Goal: Find specific page/section: Find specific page/section

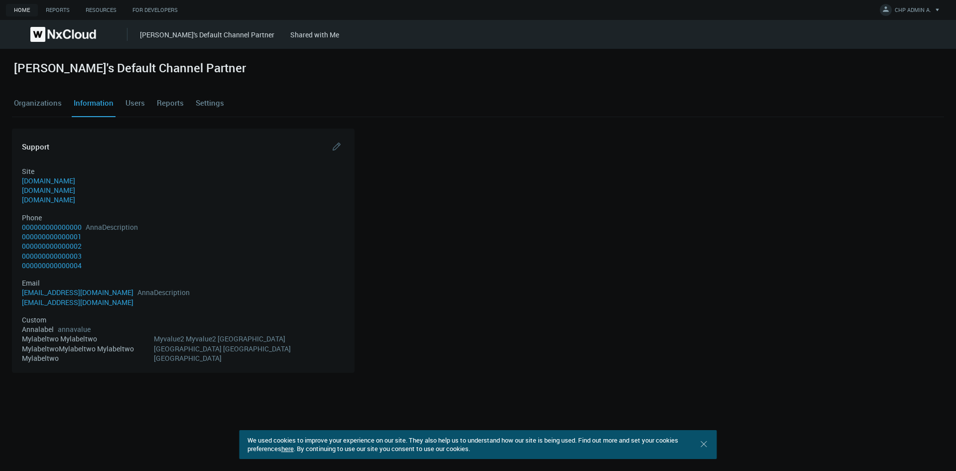
drag, startPoint x: 0, startPoint y: 0, endPoint x: 18, endPoint y: 110, distance: 111.5
click at [18, 110] on link "Organizations" at bounding box center [38, 103] width 52 height 27
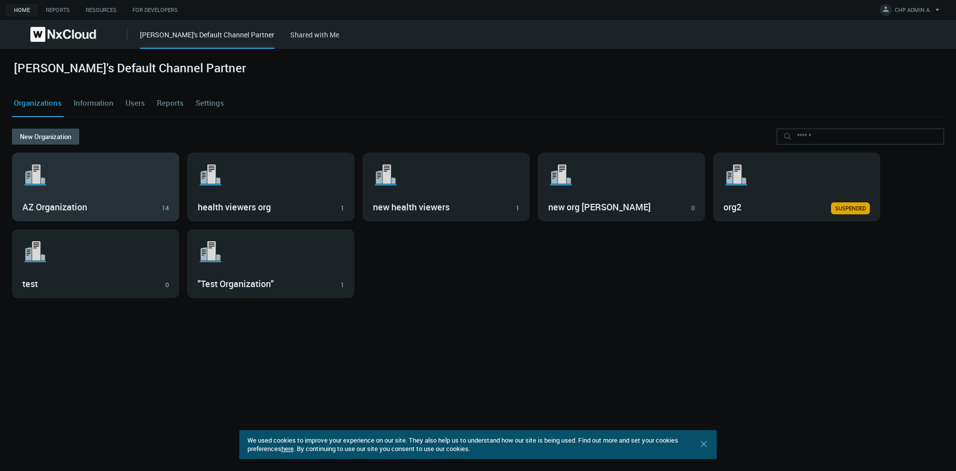
click at [170, 198] on div ".st1{fill:var(--svg-placeholder-elm2-color);} .st2{fill:var(--brand-core);} .st…" at bounding box center [95, 187] width 166 height 68
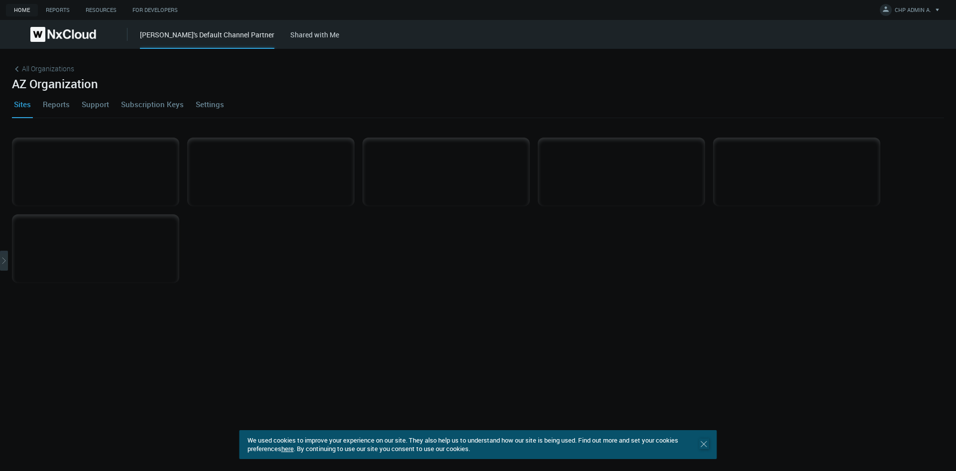
click at [700, 445] on icon ".st0 { stroke : #698796; } Close" at bounding box center [704, 444] width 10 height 10
